Goal: Check status: Check status

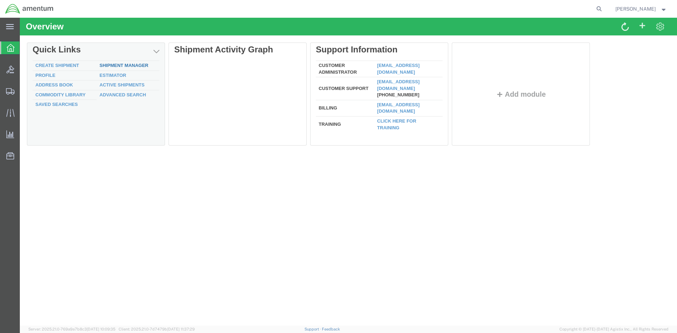
click at [141, 64] on link "Shipment Manager" at bounding box center [124, 65] width 49 height 5
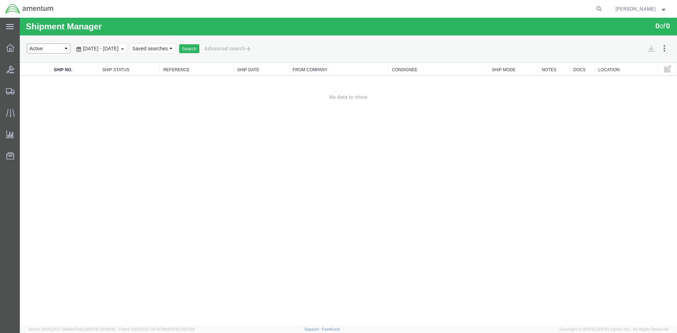
select select "ALL"
click at [199, 49] on button "Search" at bounding box center [189, 48] width 20 height 9
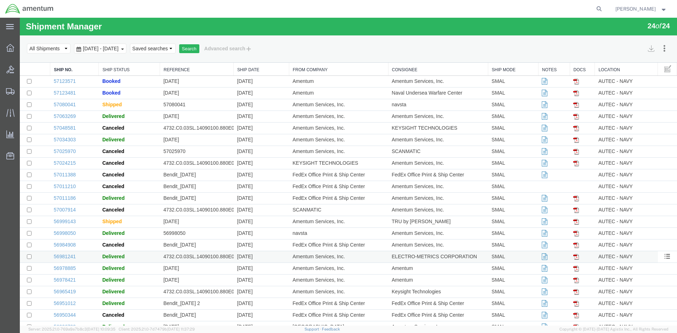
scroll to position [38, 0]
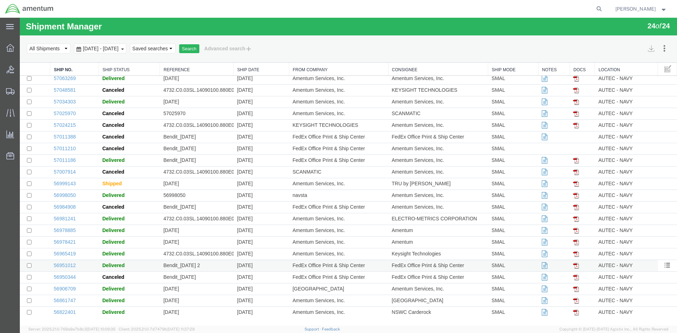
click at [114, 264] on span "Delivered" at bounding box center [113, 265] width 22 height 6
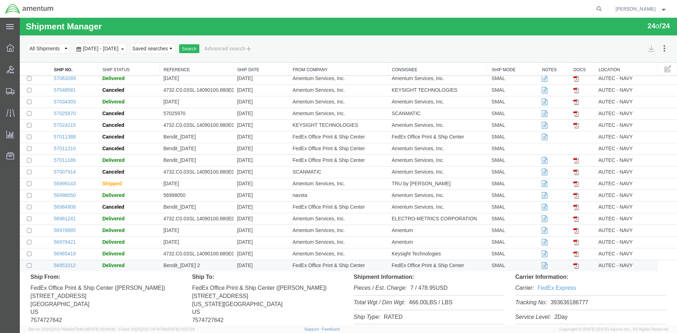
drag, startPoint x: 585, startPoint y: 208, endPoint x: 548, endPoint y: 214, distance: 37.3
click at [548, 296] on li "Tracking No: 393636186777" at bounding box center [590, 303] width 151 height 15
drag, startPoint x: 548, startPoint y: 214, endPoint x: 562, endPoint y: 211, distance: 14.3
